Goal: Information Seeking & Learning: Check status

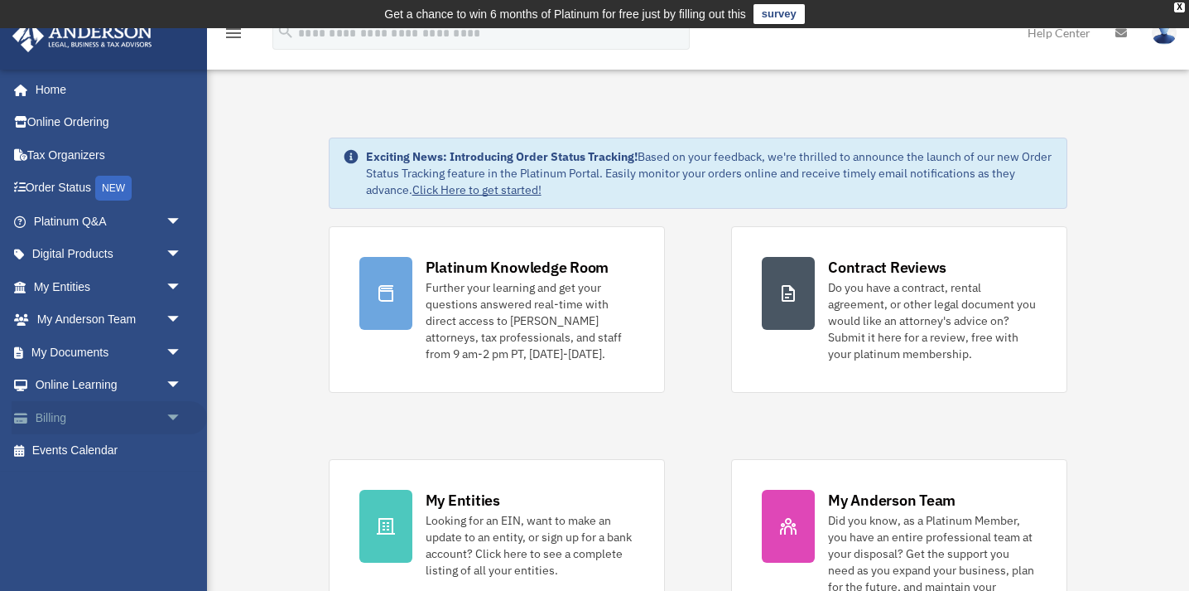
click at [150, 422] on link "Billing arrow_drop_down" at bounding box center [109, 417] width 195 height 33
click at [176, 417] on span "arrow_drop_down" at bounding box center [182, 418] width 33 height 34
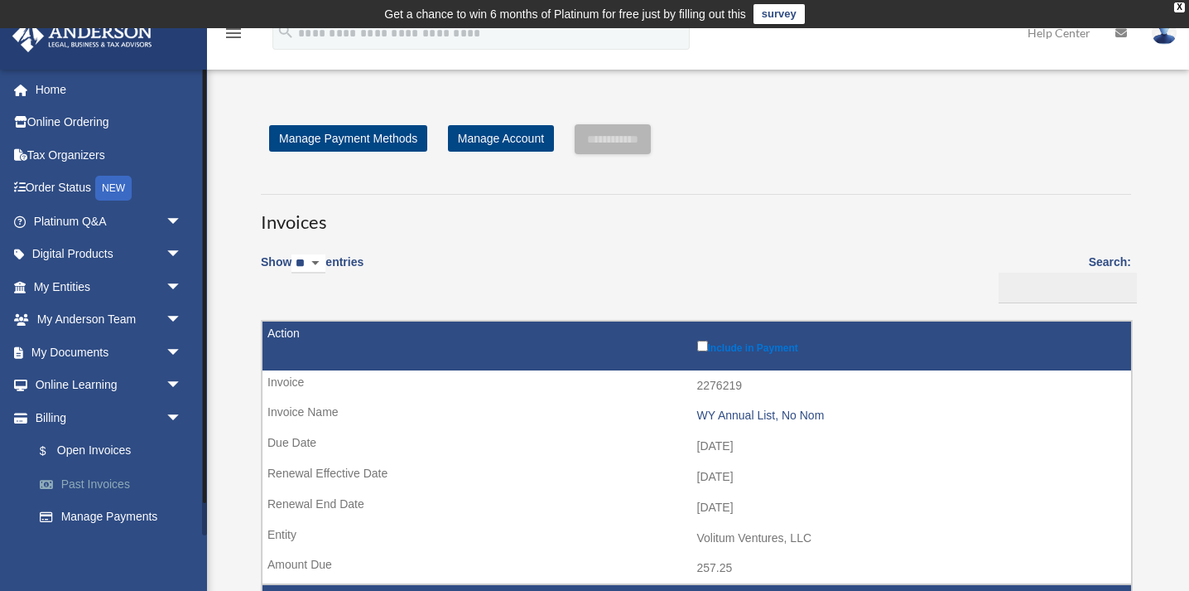
click at [124, 489] on link "Past Invoices" at bounding box center [115, 483] width 184 height 33
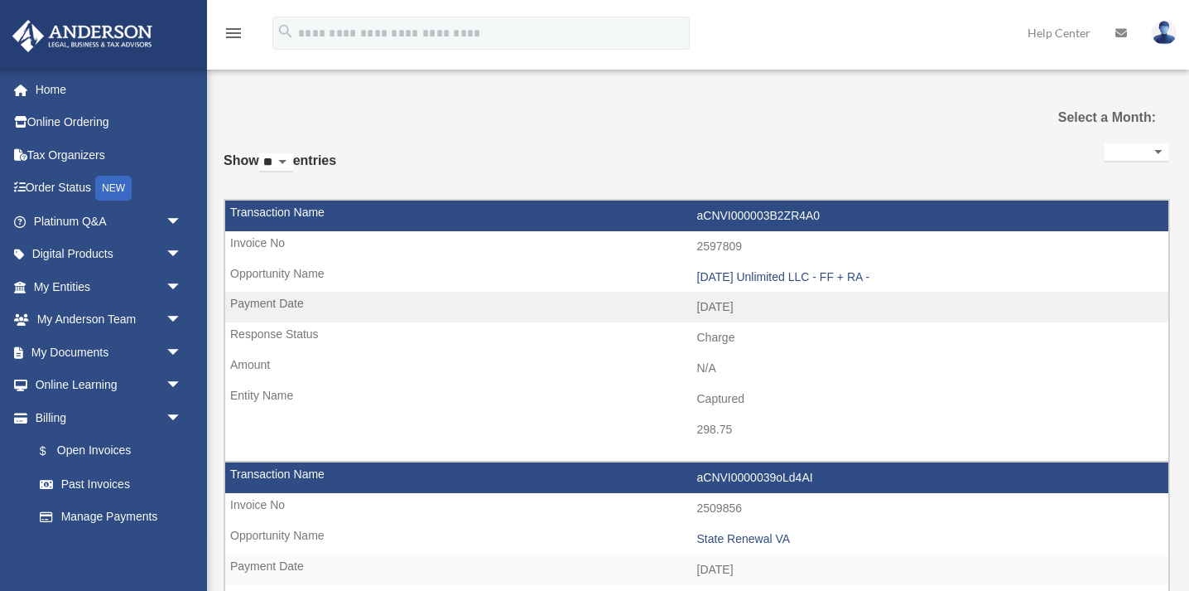
select select
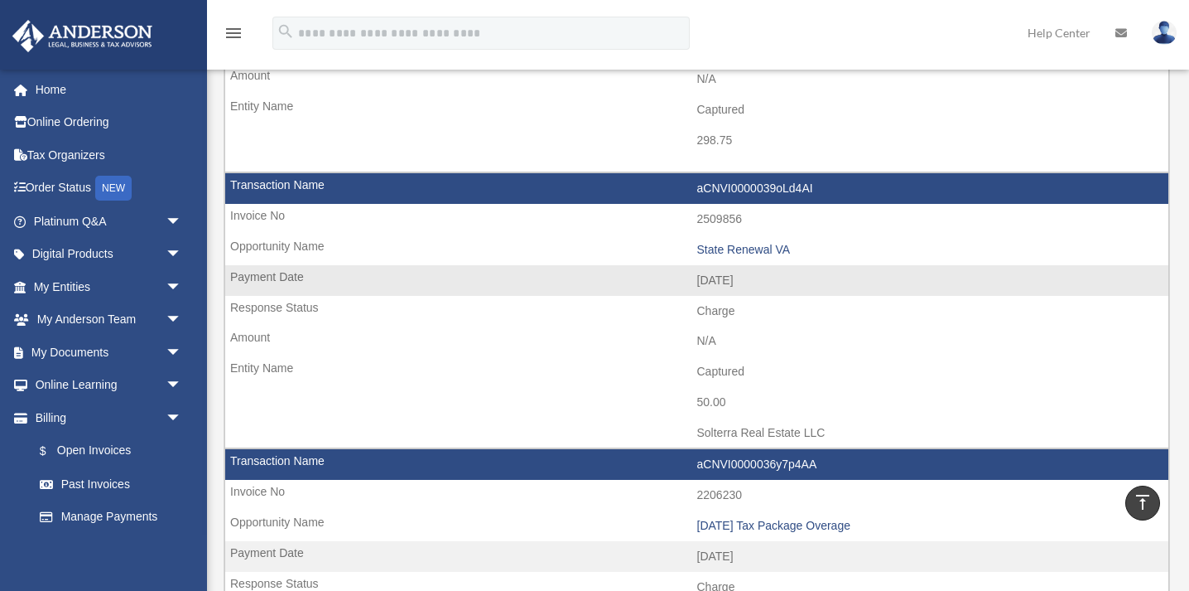
scroll to position [344, 0]
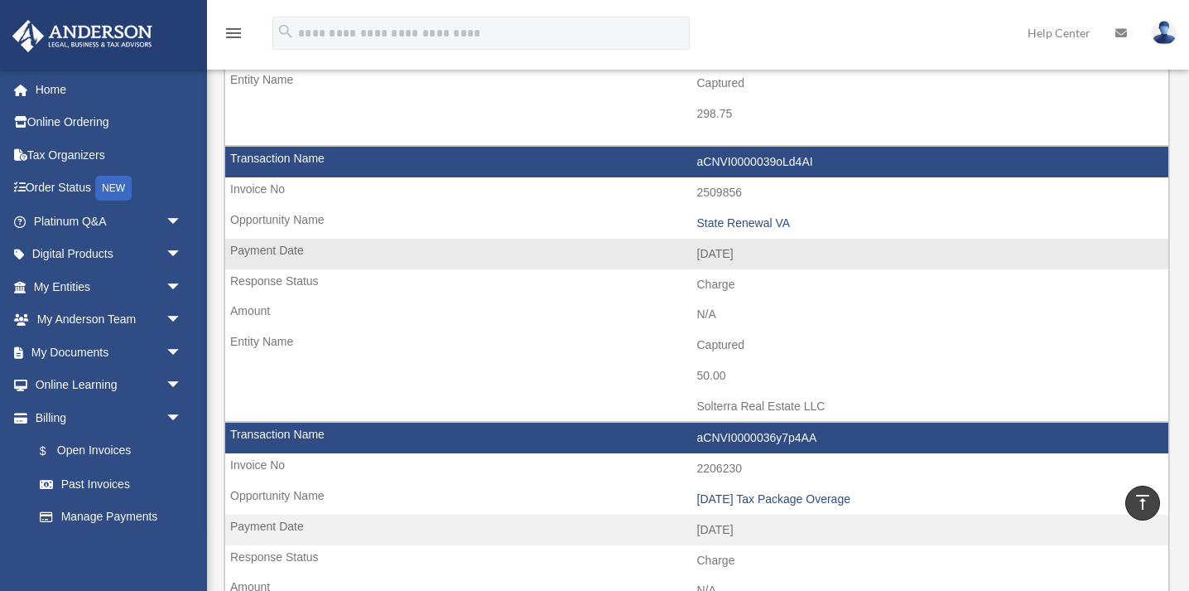
drag, startPoint x: 735, startPoint y: 369, endPoint x: 677, endPoint y: 365, distance: 59.0
click at [677, 365] on td "50.00" at bounding box center [696, 375] width 943 height 31
drag, startPoint x: 817, startPoint y: 224, endPoint x: 672, endPoint y: 217, distance: 145.9
click at [672, 217] on td "State Renewal VA" at bounding box center [696, 223] width 943 height 31
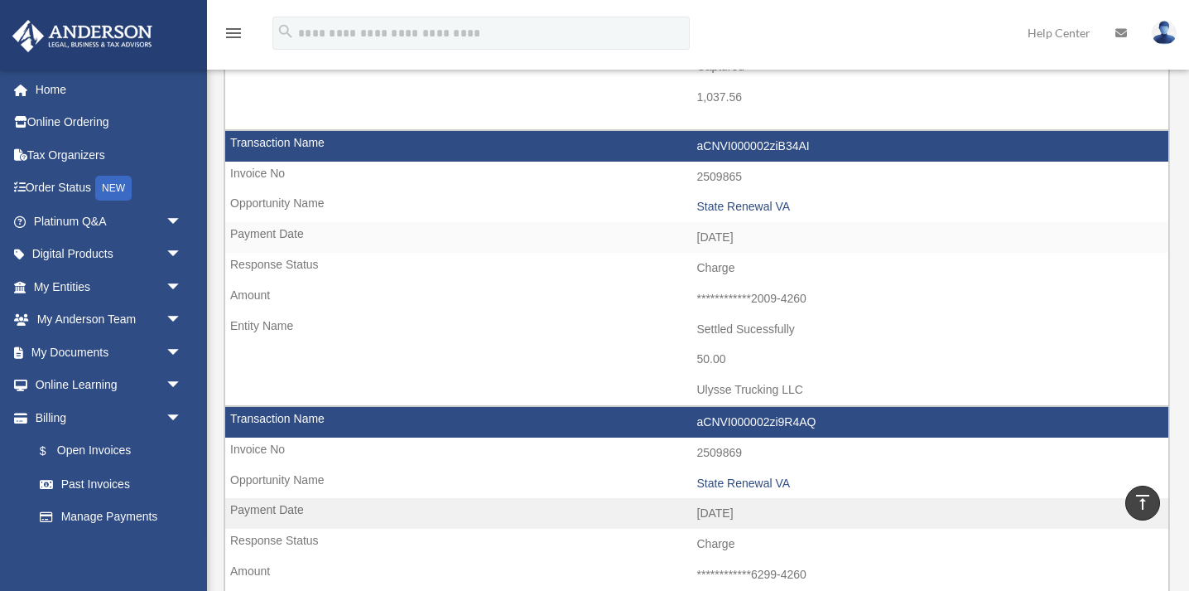
scroll to position [899, 0]
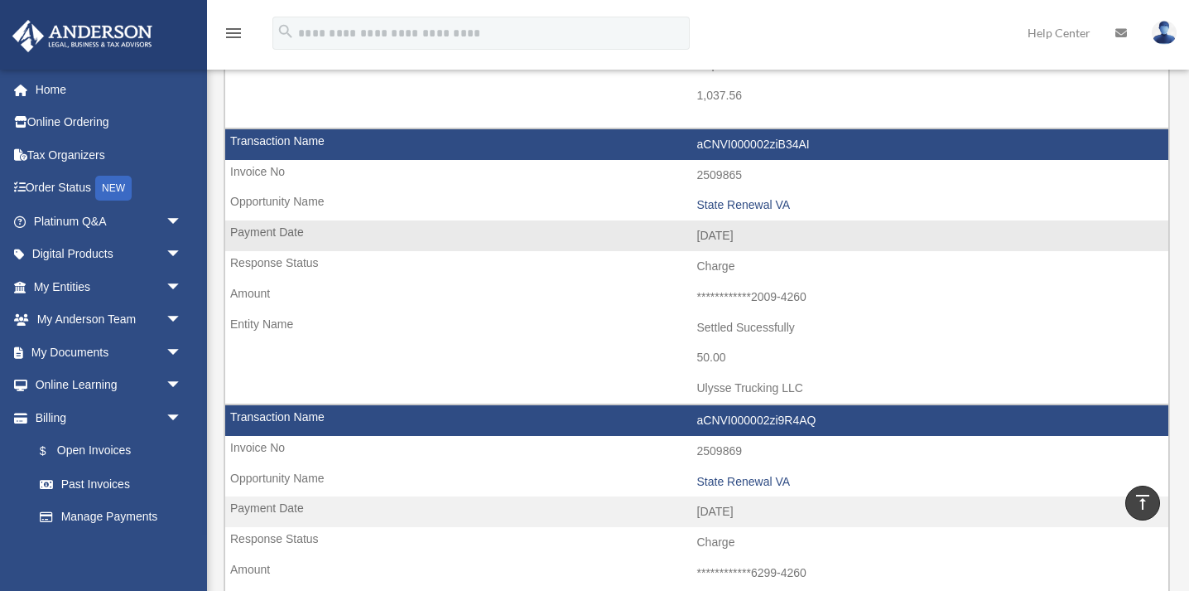
drag, startPoint x: 811, startPoint y: 381, endPoint x: 637, endPoint y: 382, distance: 173.9
click at [637, 382] on td "Ulysse Trucking LLC" at bounding box center [696, 388] width 943 height 31
drag, startPoint x: 808, startPoint y: 206, endPoint x: 634, endPoint y: 205, distance: 173.1
click at [634, 205] on td "State Renewal VA" at bounding box center [696, 205] width 943 height 31
drag, startPoint x: 739, startPoint y: 359, endPoint x: 683, endPoint y: 359, distance: 55.5
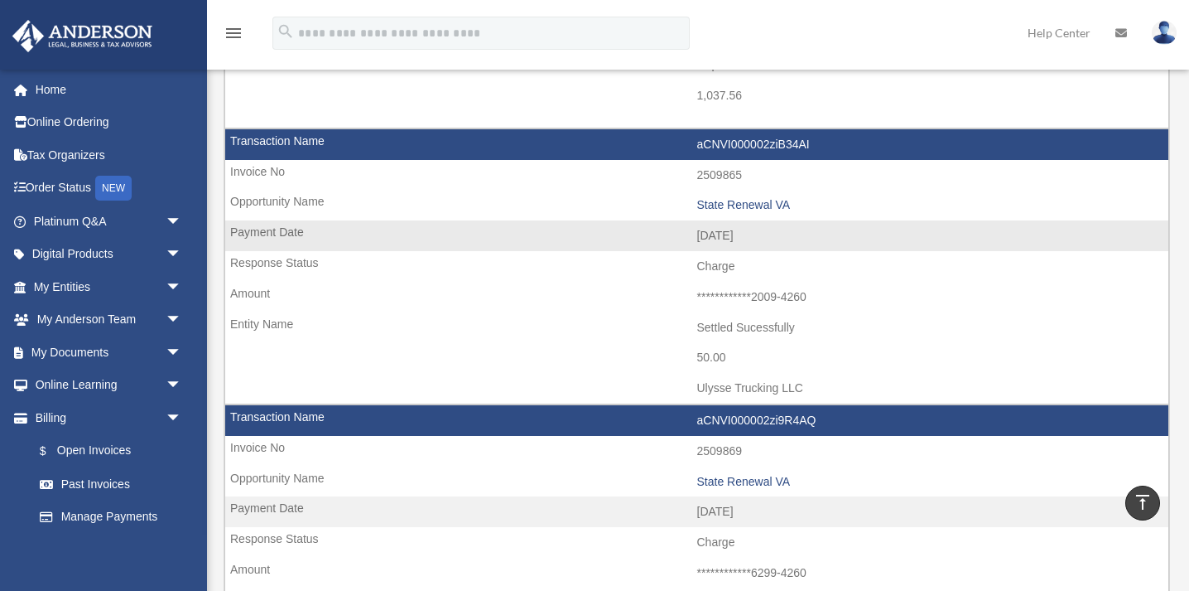
click at [683, 359] on td "50.00" at bounding box center [696, 357] width 943 height 31
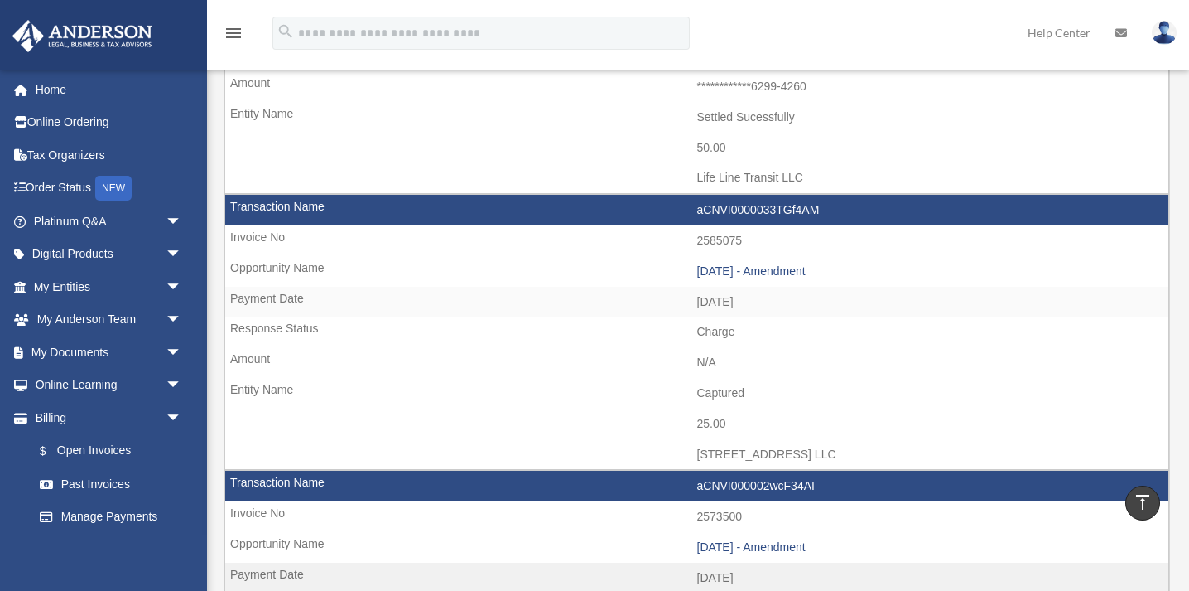
scroll to position [1385, 0]
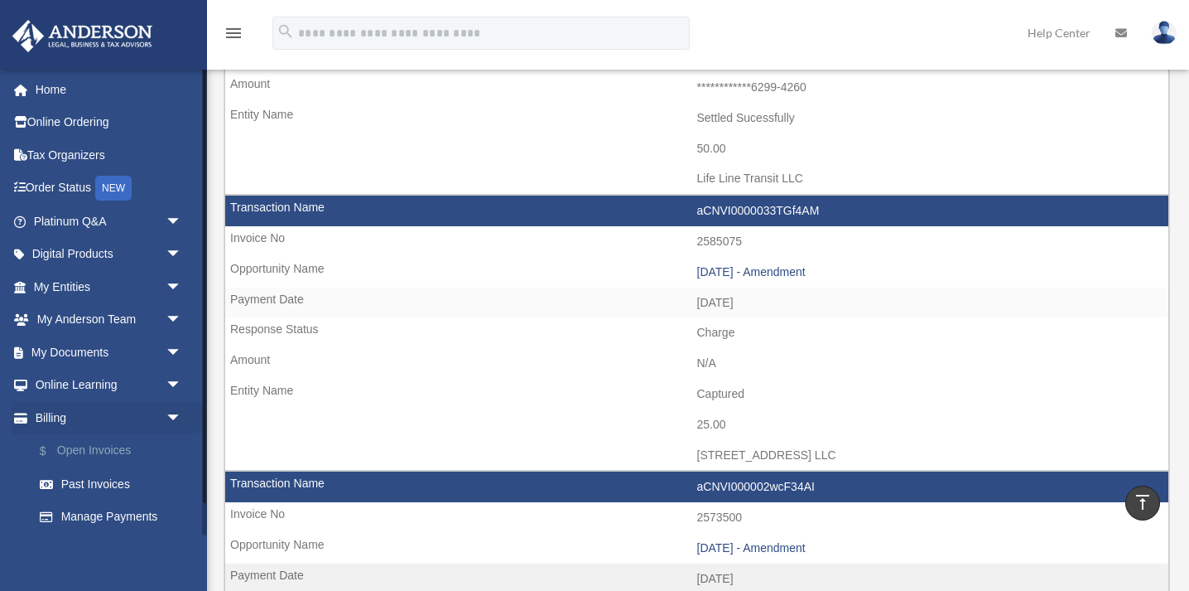
click at [123, 451] on link "$ Open Invoices" at bounding box center [115, 451] width 184 height 34
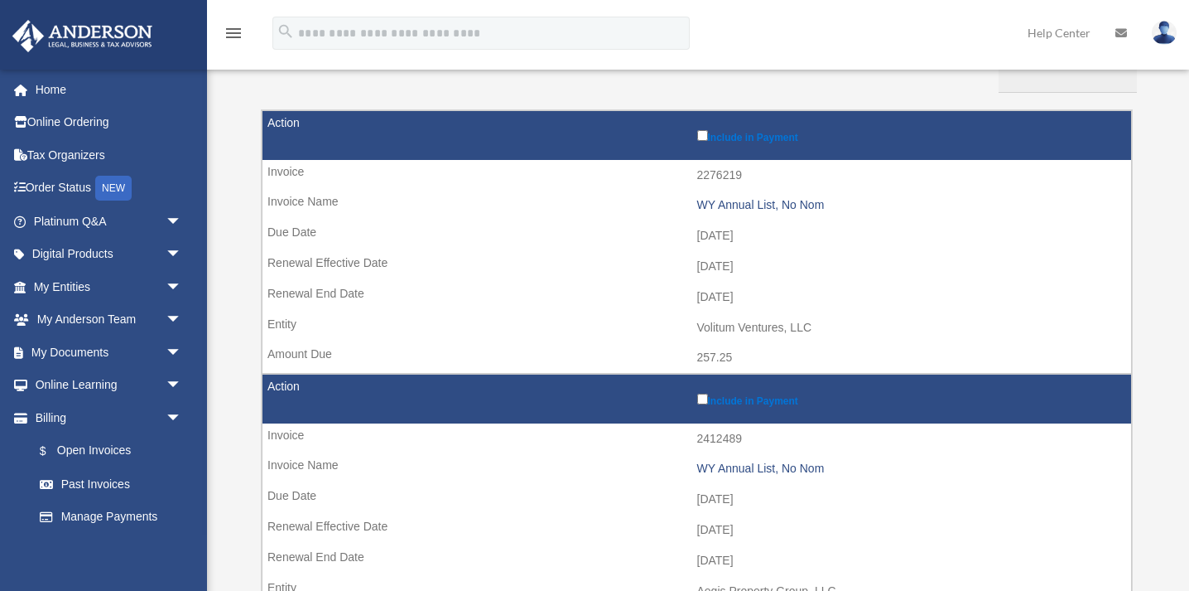
scroll to position [218, 0]
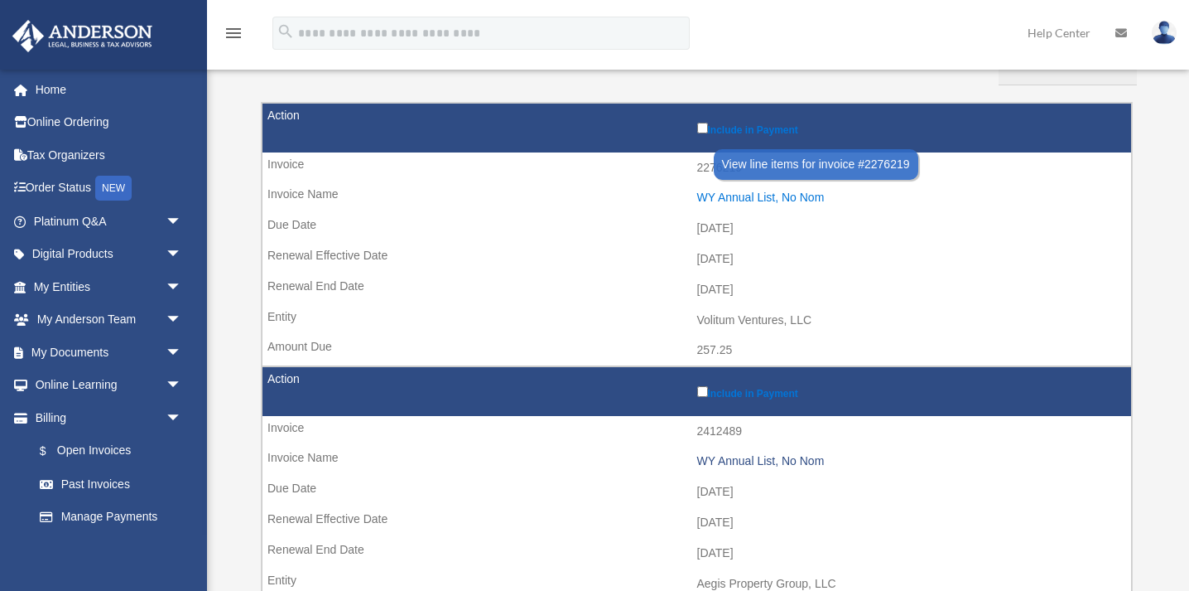
drag, startPoint x: 683, startPoint y: 202, endPoint x: 845, endPoint y: 203, distance: 161.5
click at [845, 203] on td "WY Annual List, No Nom" at bounding box center [697, 197] width 869 height 31
copy div "WY Annual List, No Nom"
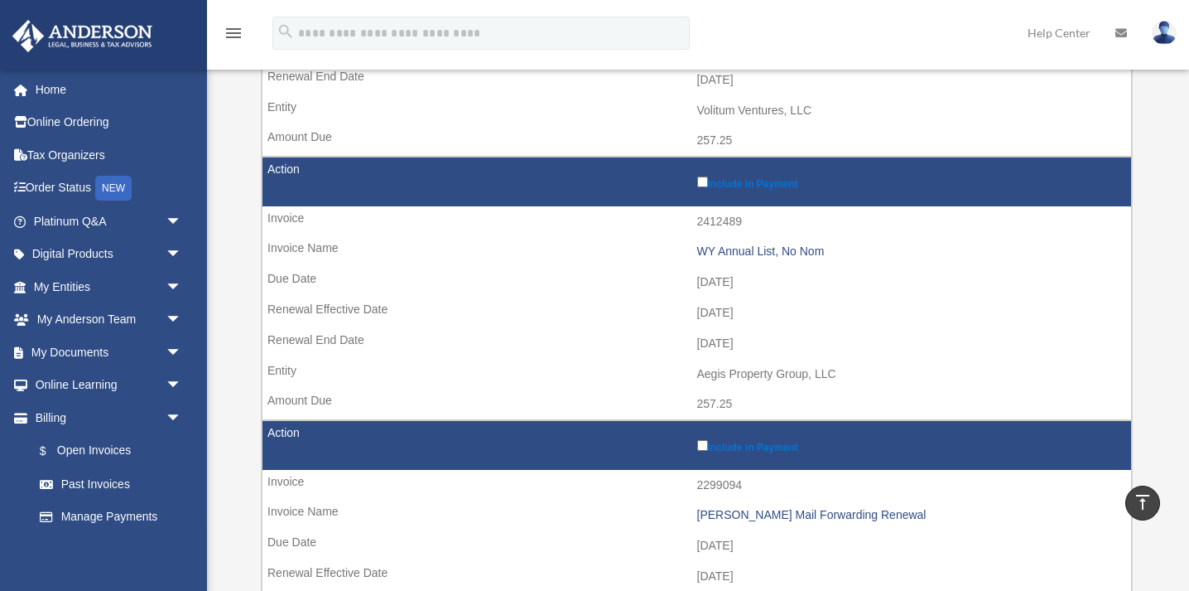
scroll to position [403, 0]
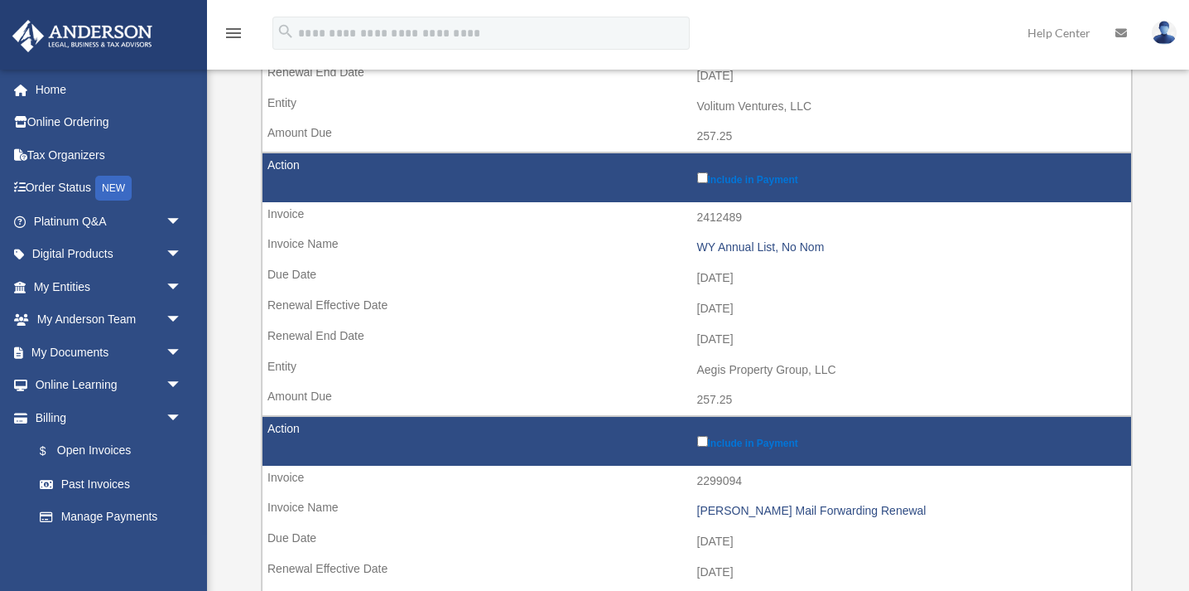
scroll to position [432, 0]
